Goal: Go to known website: Access a specific website the user already knows

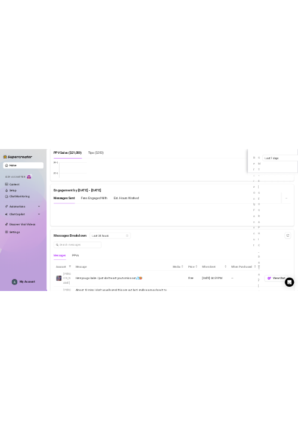
scroll to position [2044, 0]
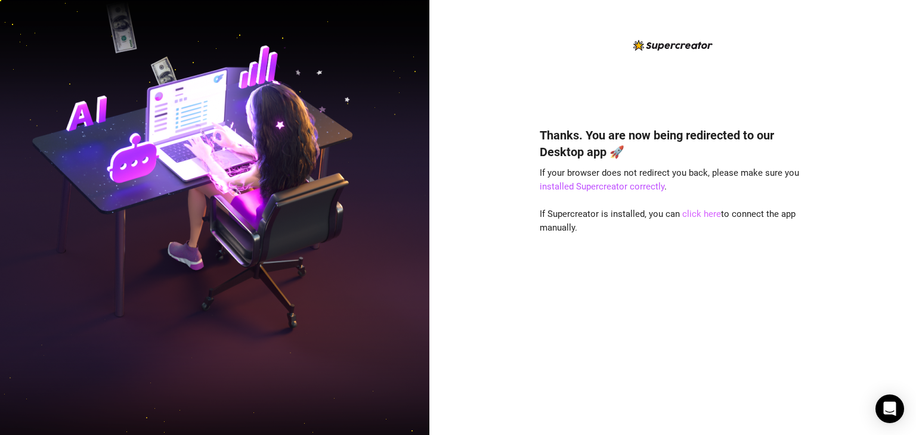
click at [693, 218] on link "click here" at bounding box center [701, 214] width 39 height 11
